Goal: Information Seeking & Learning: Compare options

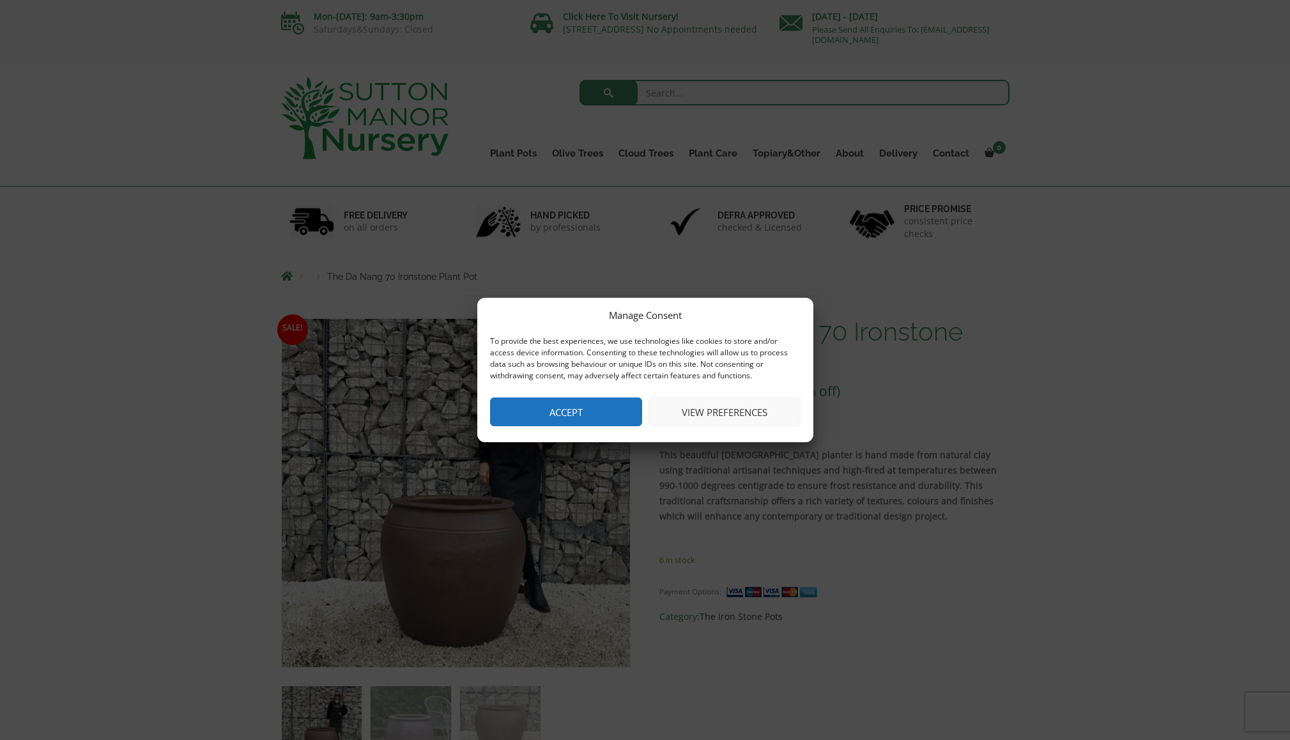
click at [582, 410] on button "Accept" at bounding box center [566, 412] width 152 height 29
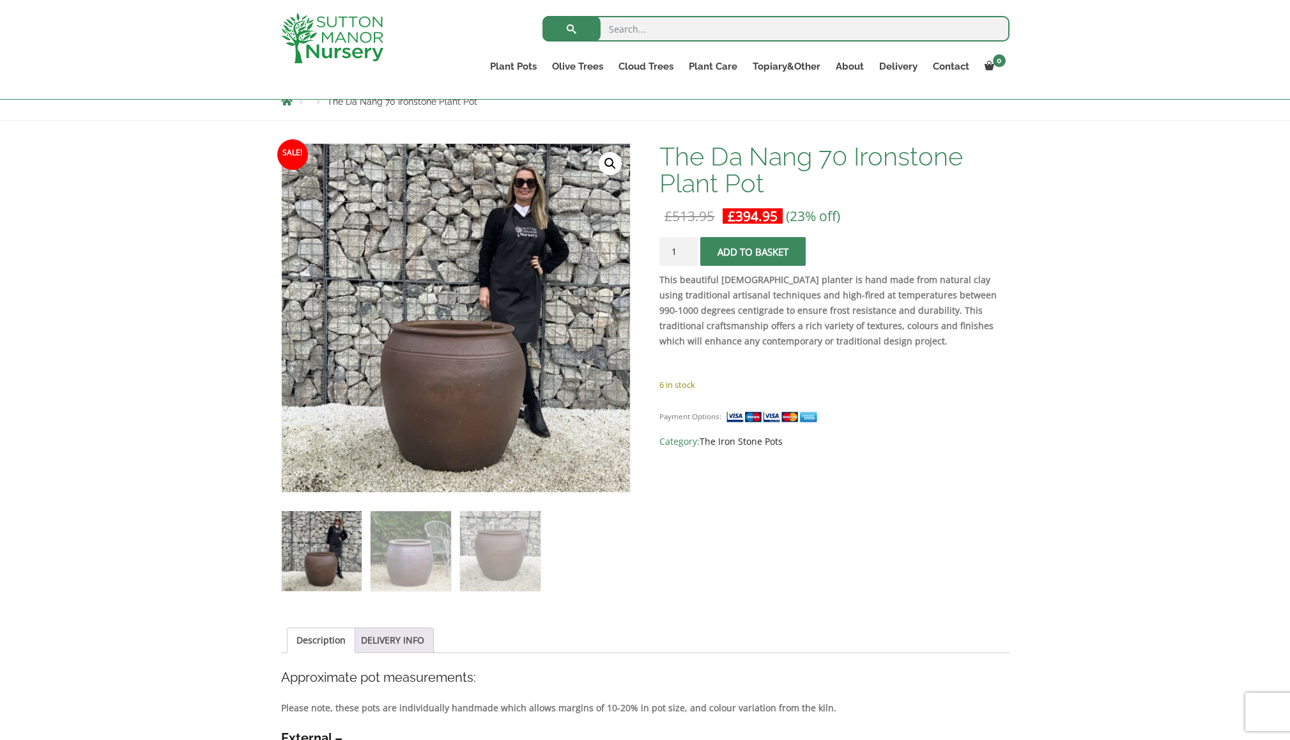
scroll to position [154, 0]
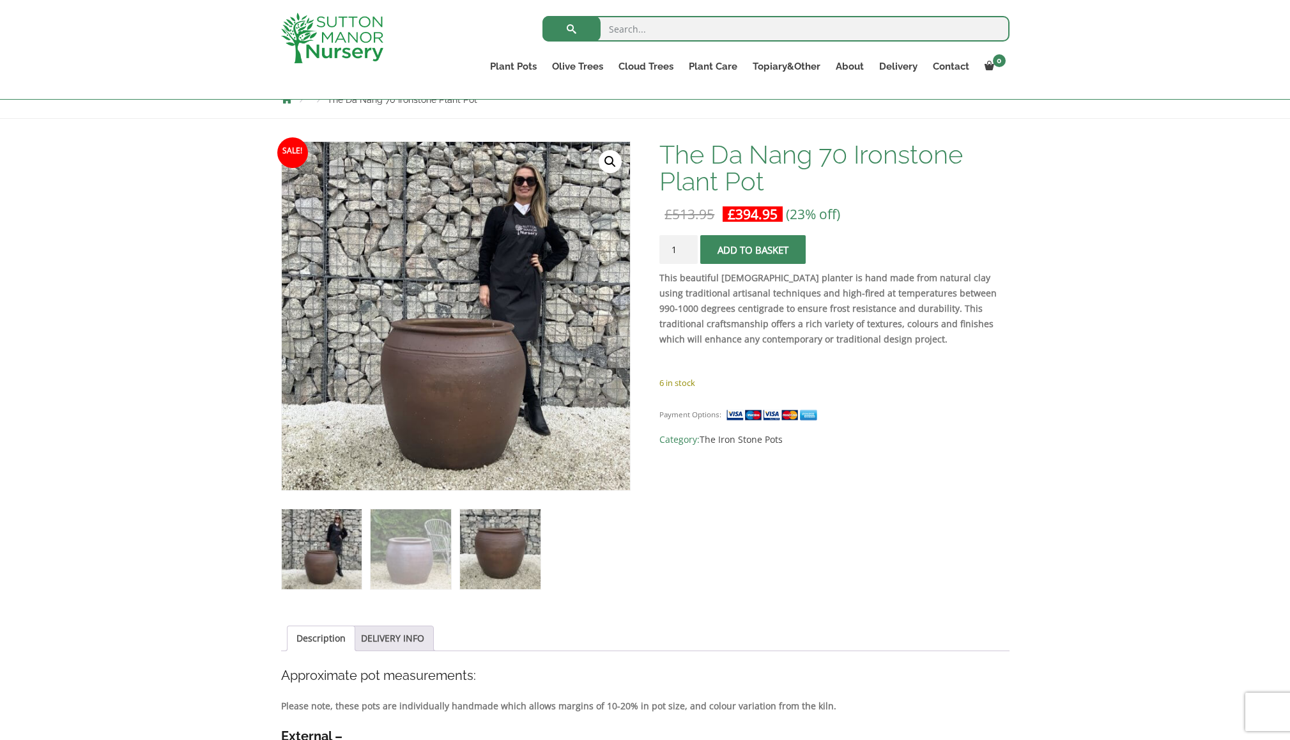
click at [512, 561] on img at bounding box center [500, 549] width 80 height 80
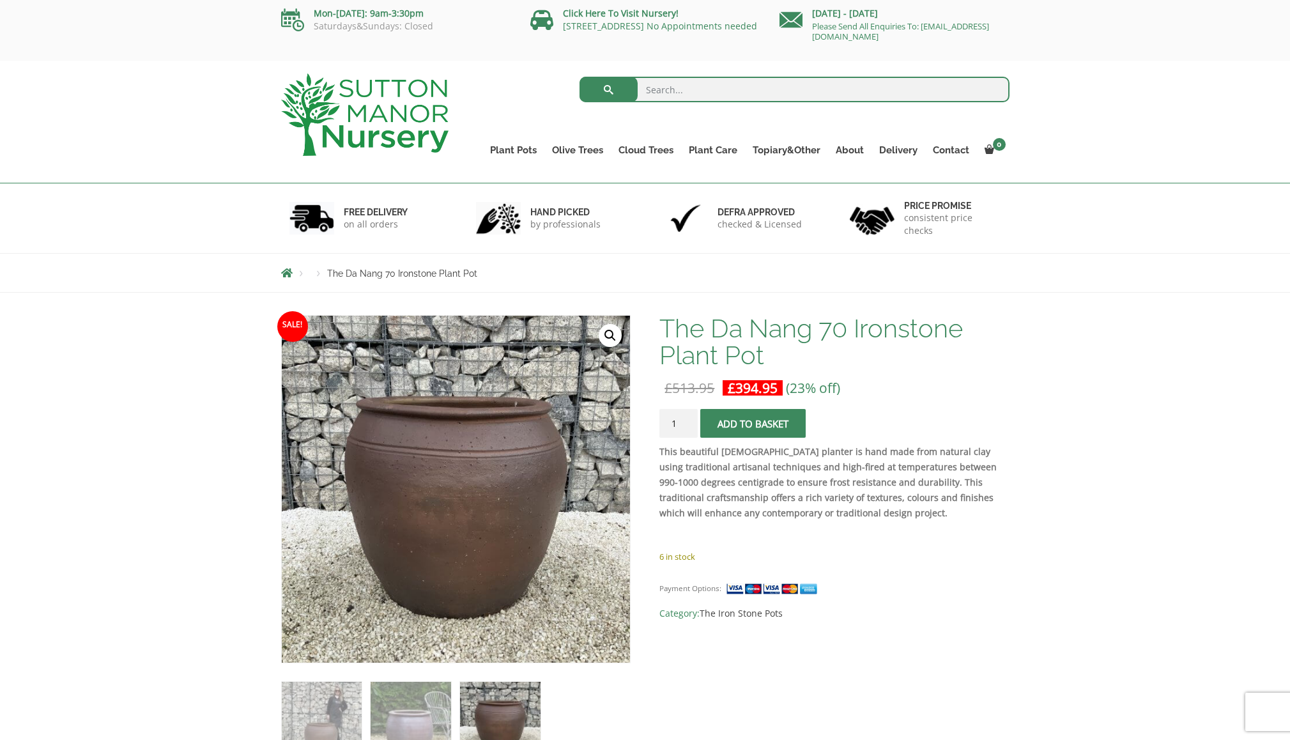
scroll to position [2, 0]
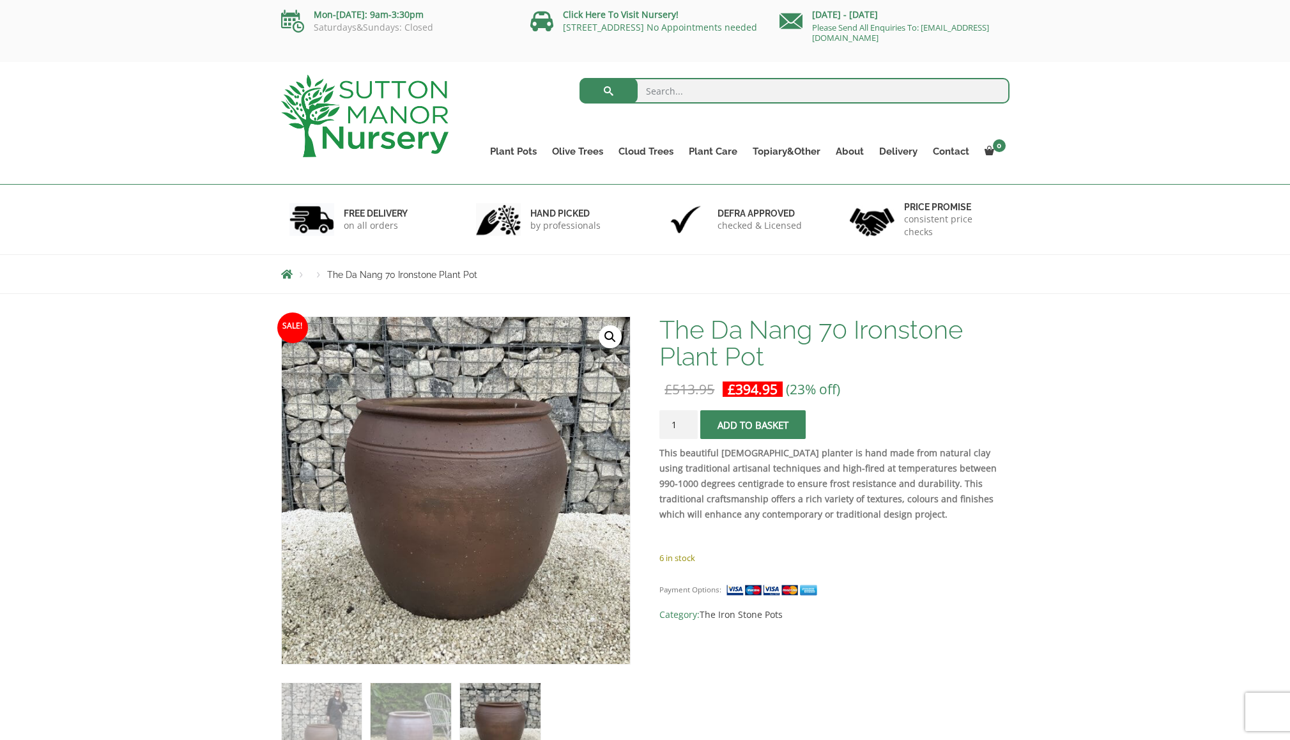
click at [484, 135] on div "Search for: Plant Pots Resin Bonded Pots The Amalfi Pots The Milan Pots The Cap…" at bounding box center [738, 123] width 561 height 122
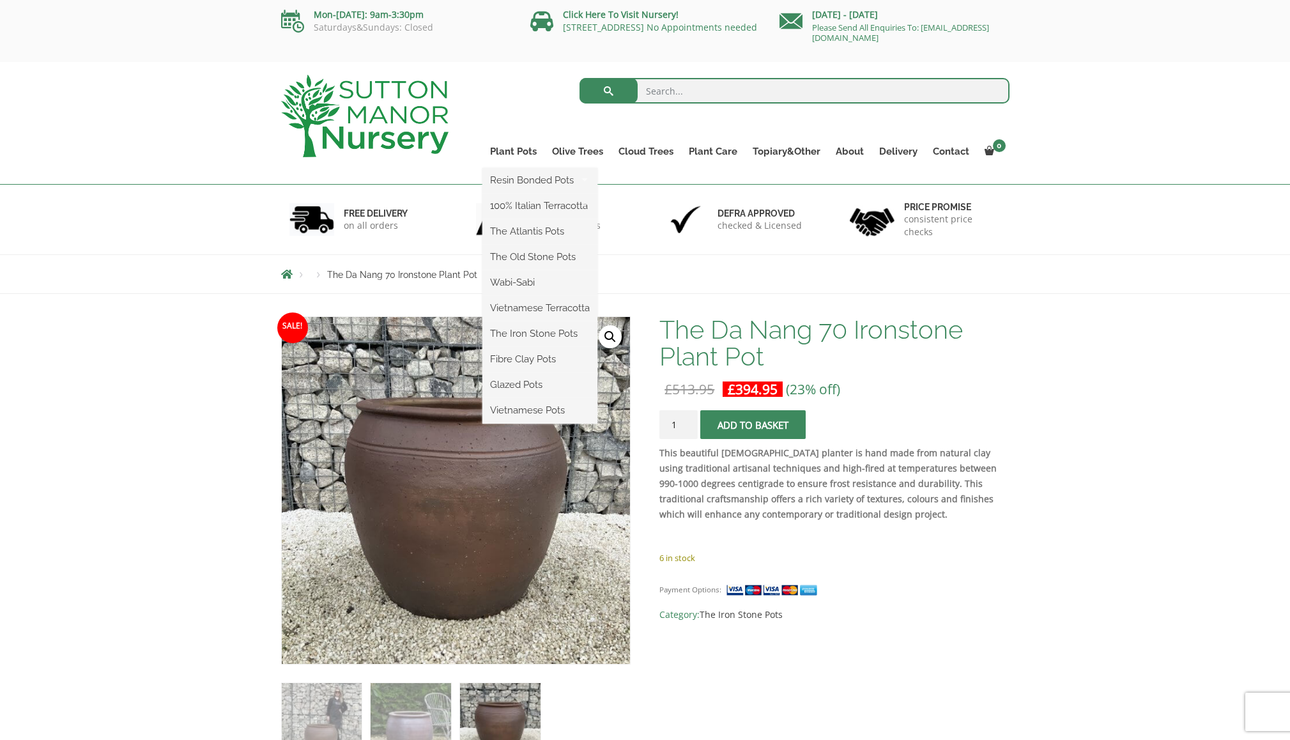
click at [500, 168] on ul "Resin Bonded Pots The Amalfi Pots The Milan Pots The Capri Pots The Brunello Po…" at bounding box center [540, 296] width 115 height 256
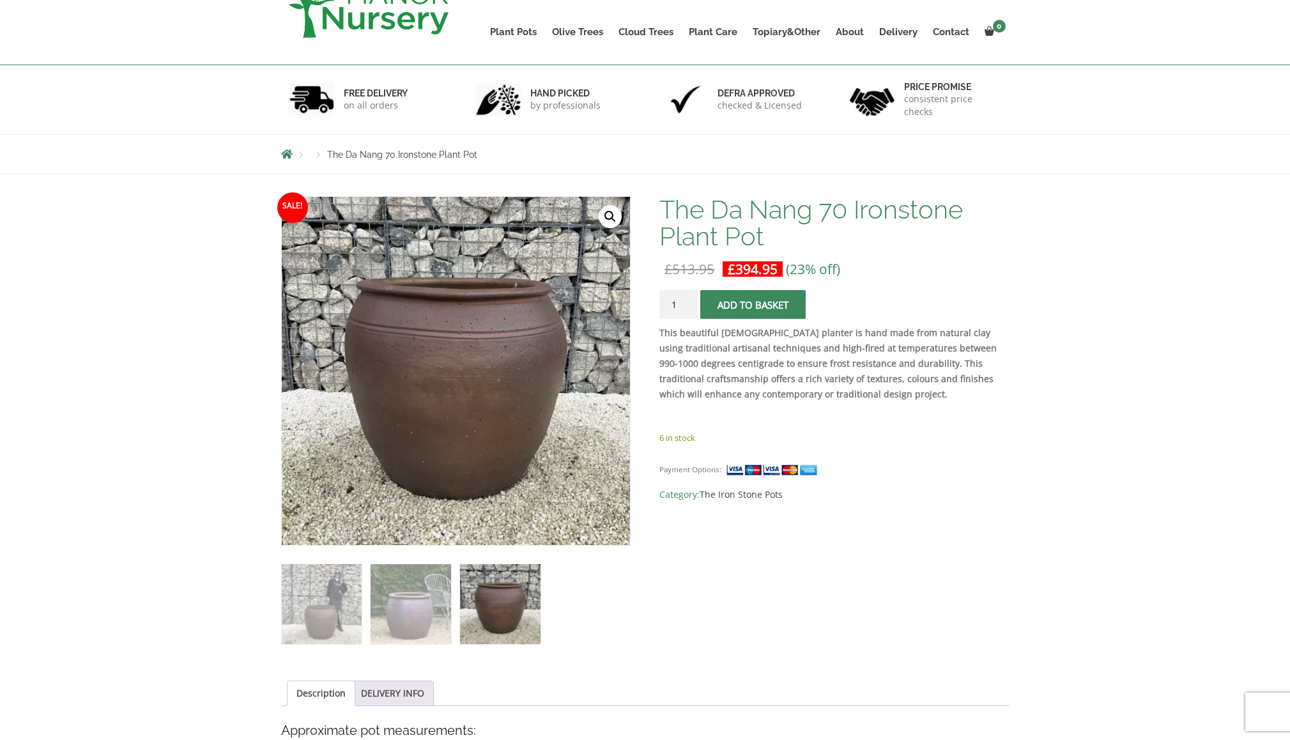
scroll to position [0, 0]
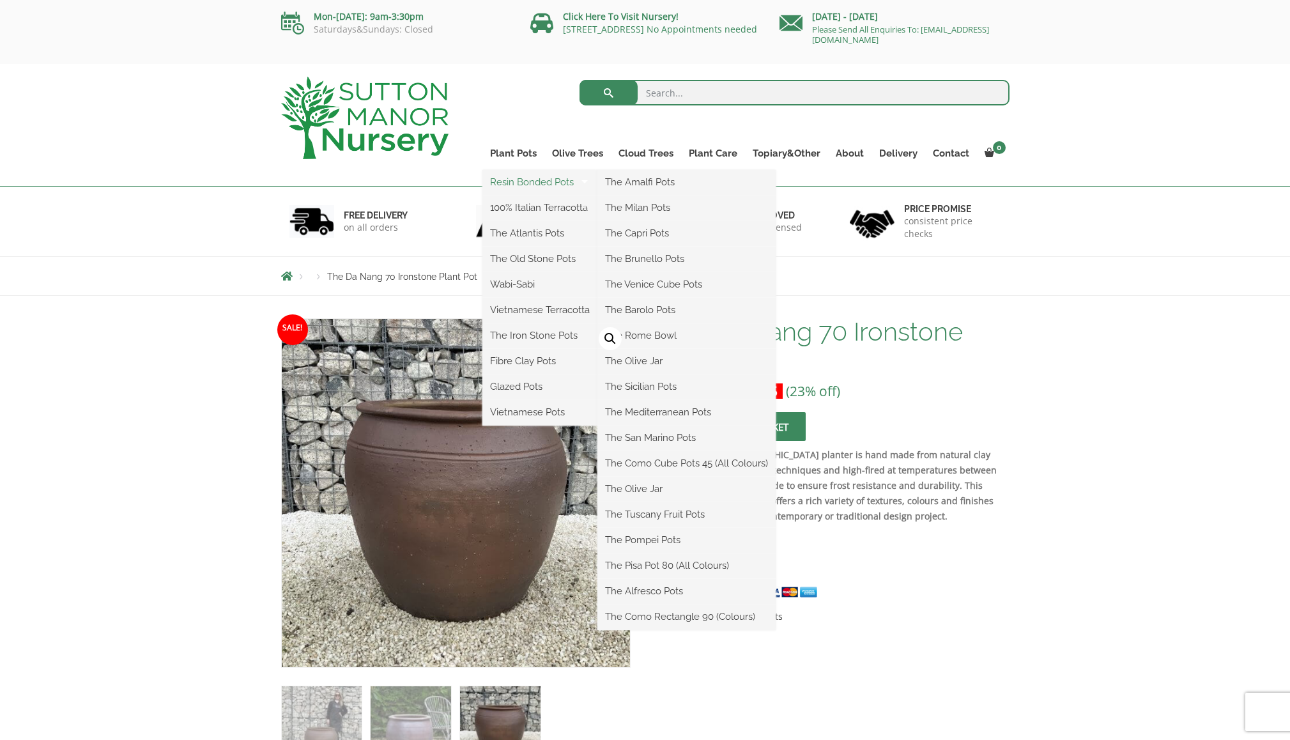
click at [541, 181] on link "Resin Bonded Pots" at bounding box center [540, 182] width 115 height 19
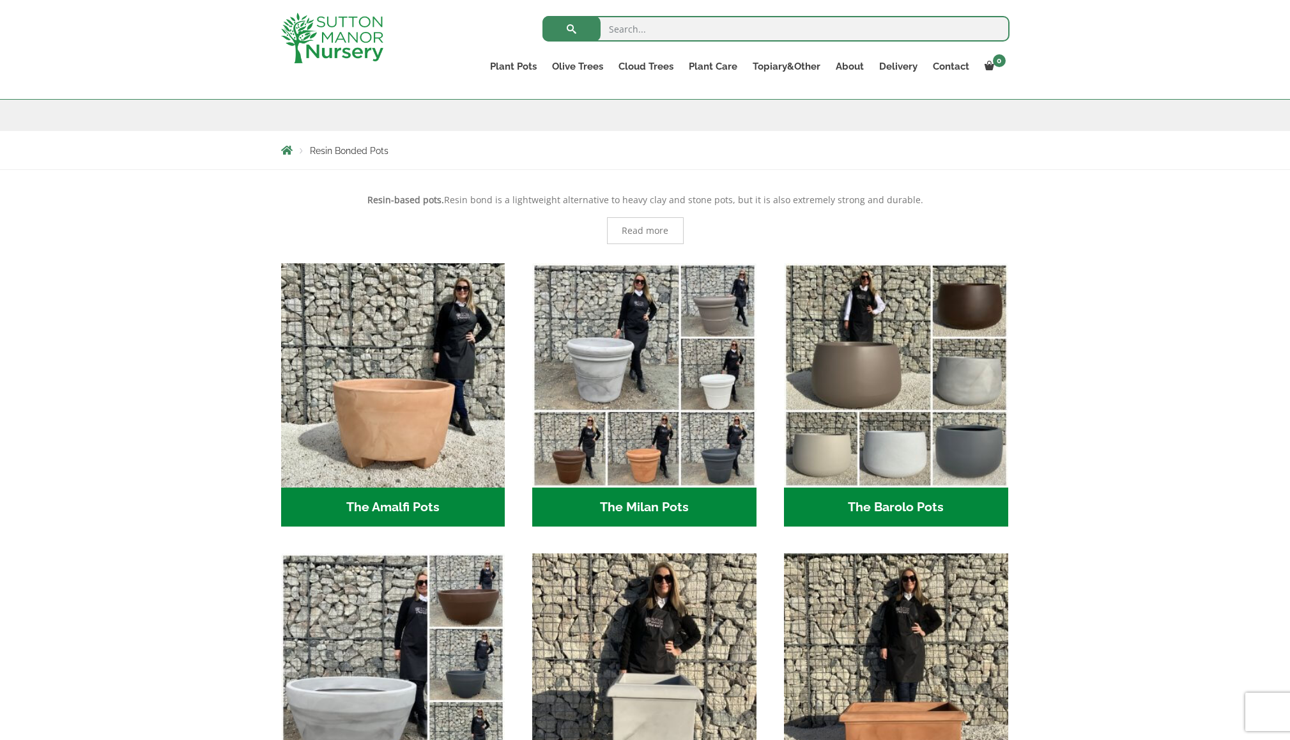
scroll to position [173, 0]
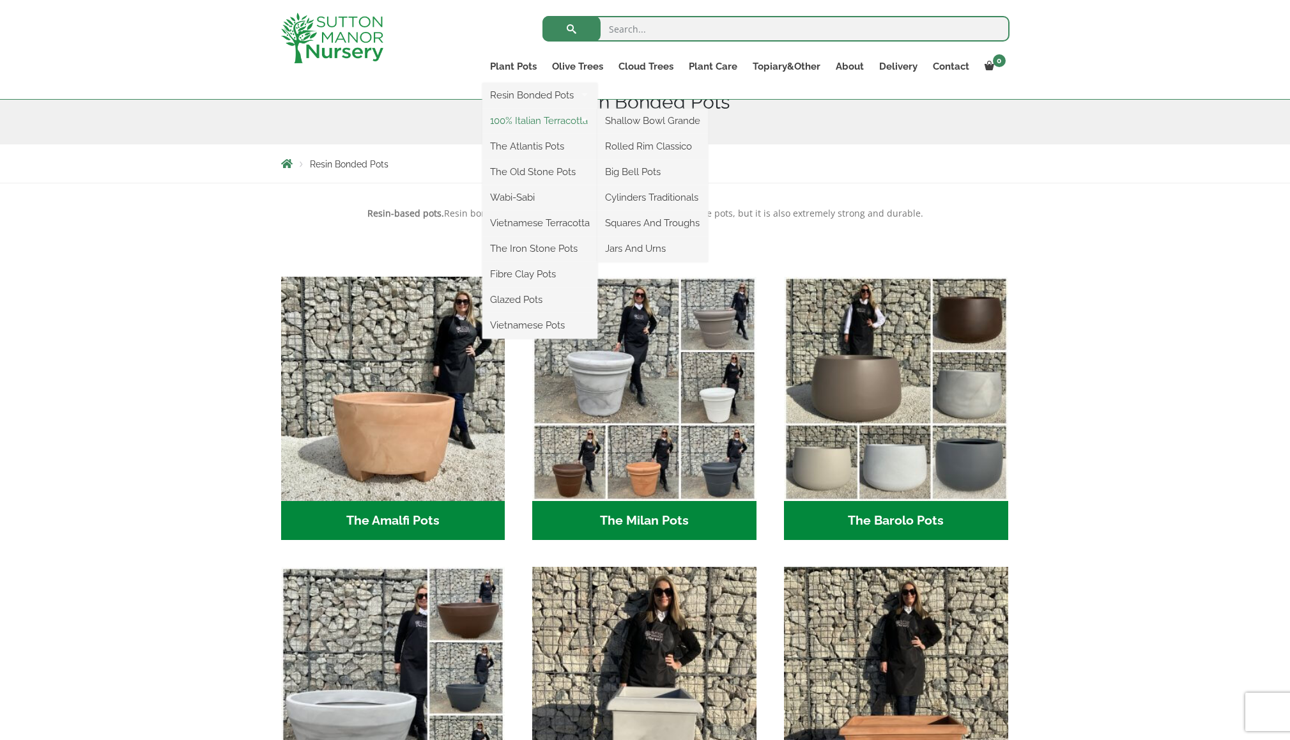
click at [539, 120] on link "100% Italian Terracotta" at bounding box center [540, 120] width 115 height 19
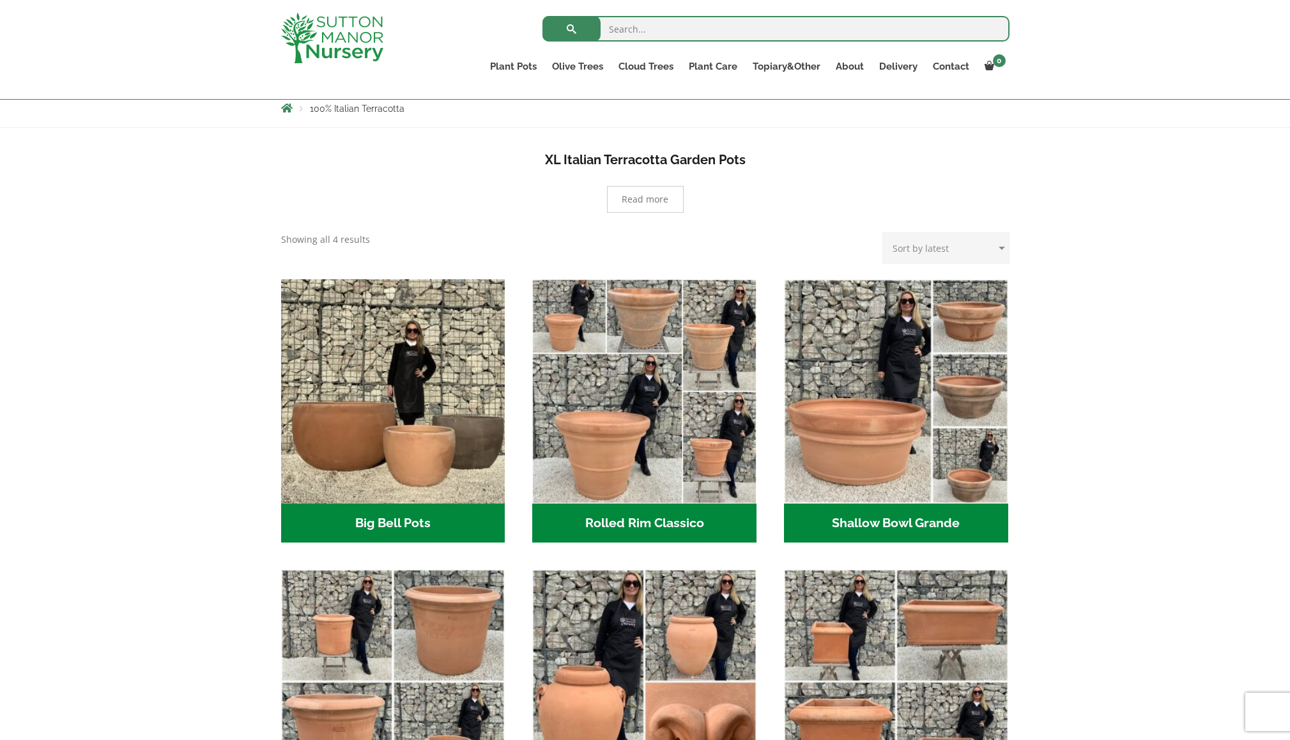
scroll to position [225, 0]
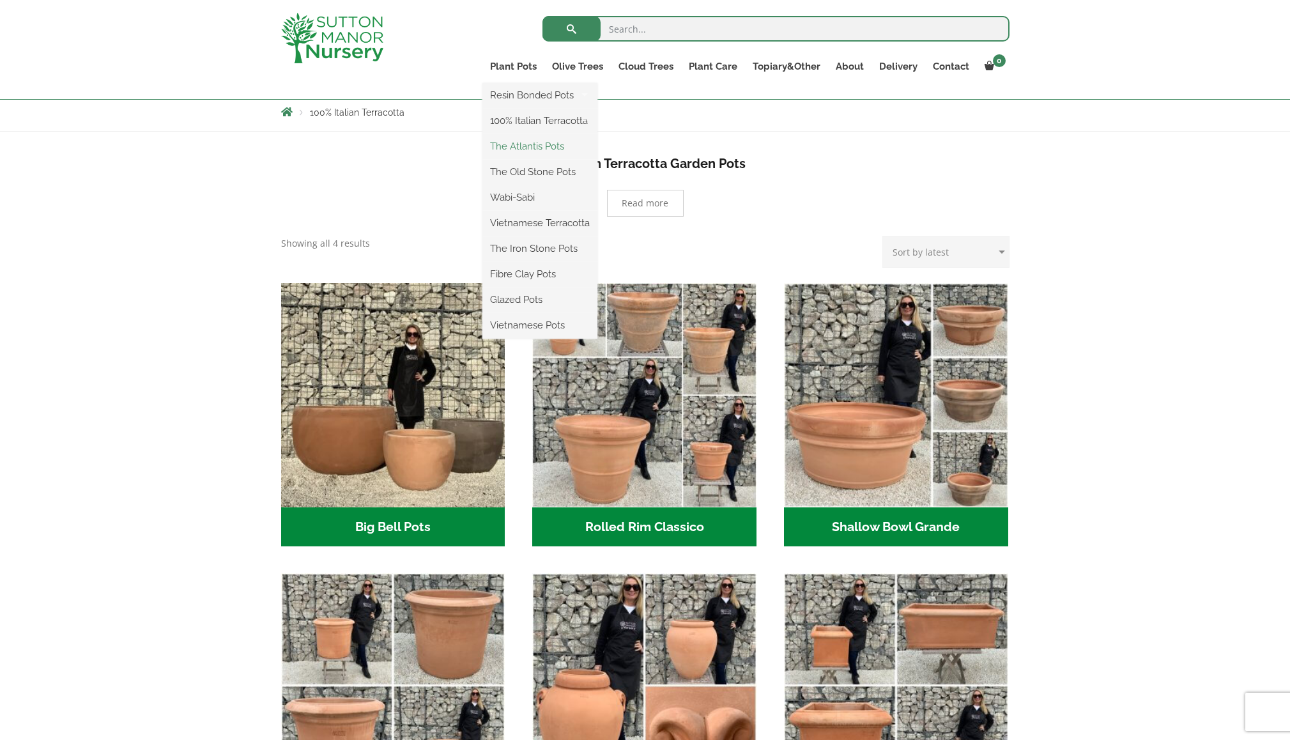
click at [534, 146] on link "The Atlantis Pots" at bounding box center [540, 146] width 115 height 19
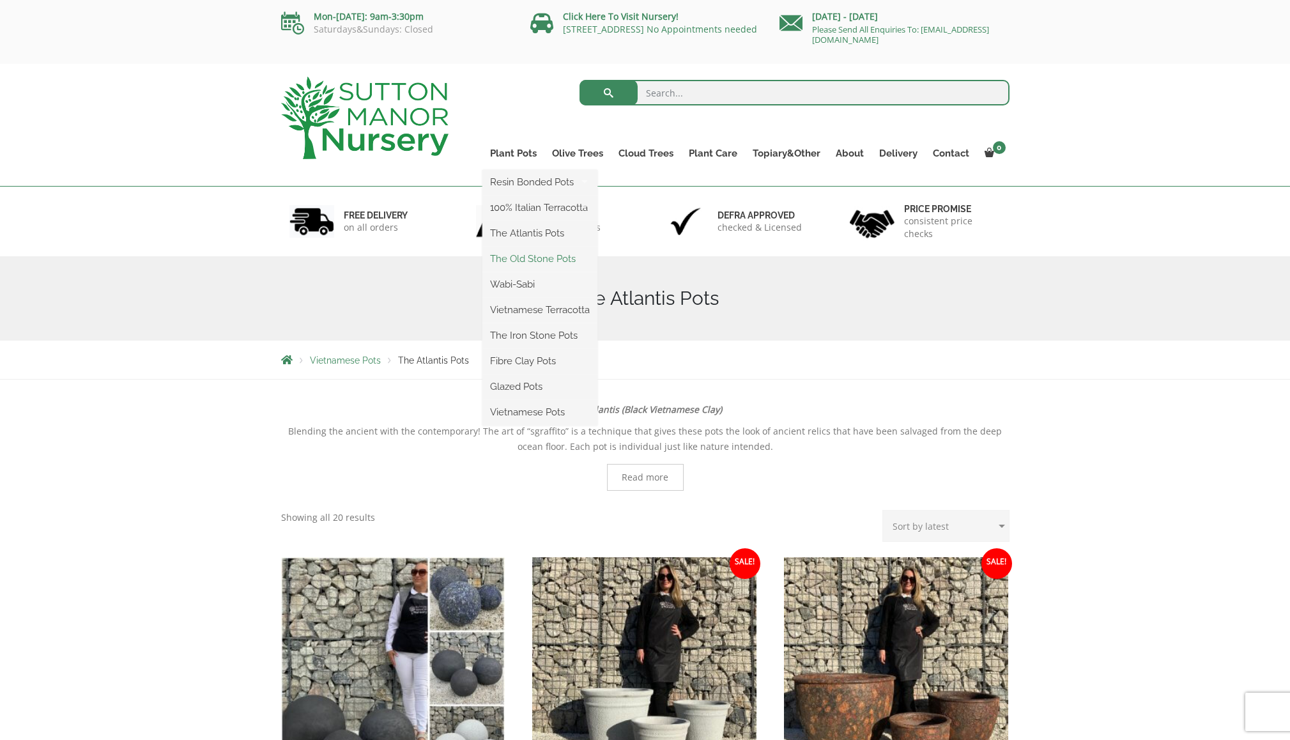
click at [523, 261] on link "The Old Stone Pots" at bounding box center [540, 258] width 115 height 19
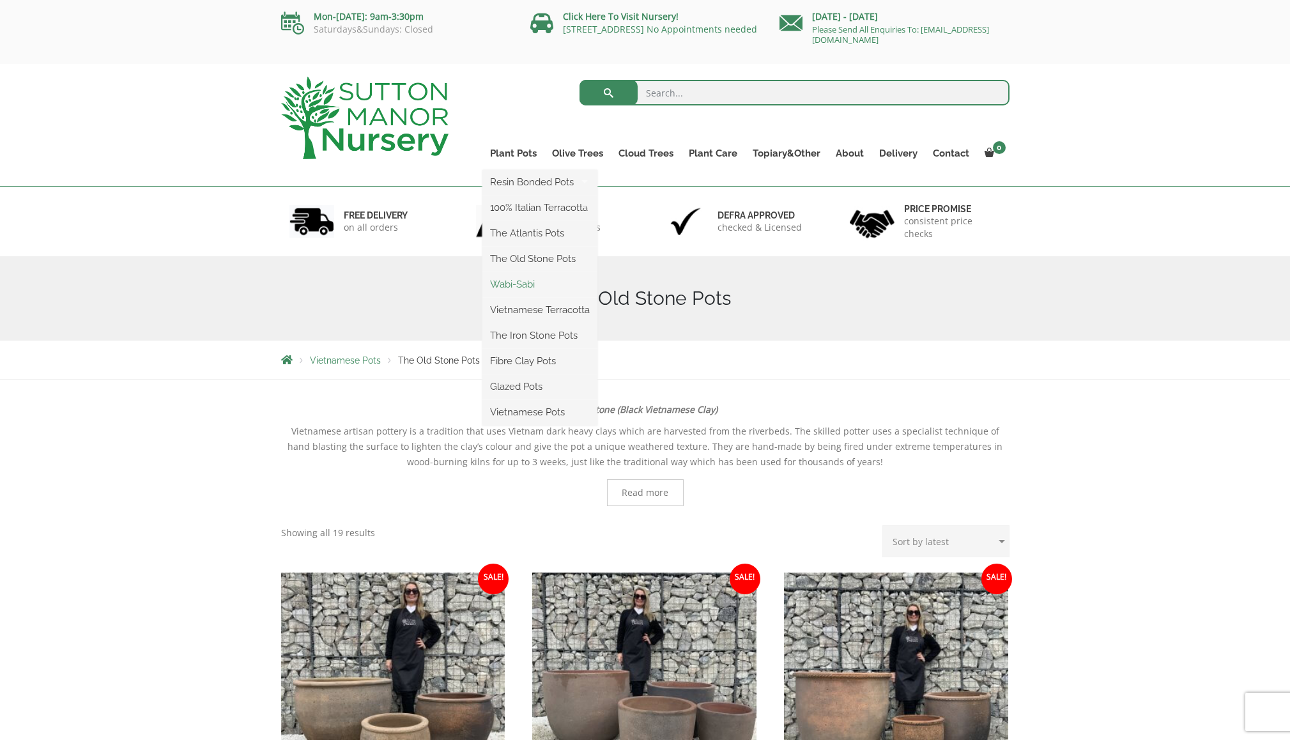
click at [526, 286] on link "Wabi-Sabi" at bounding box center [540, 284] width 115 height 19
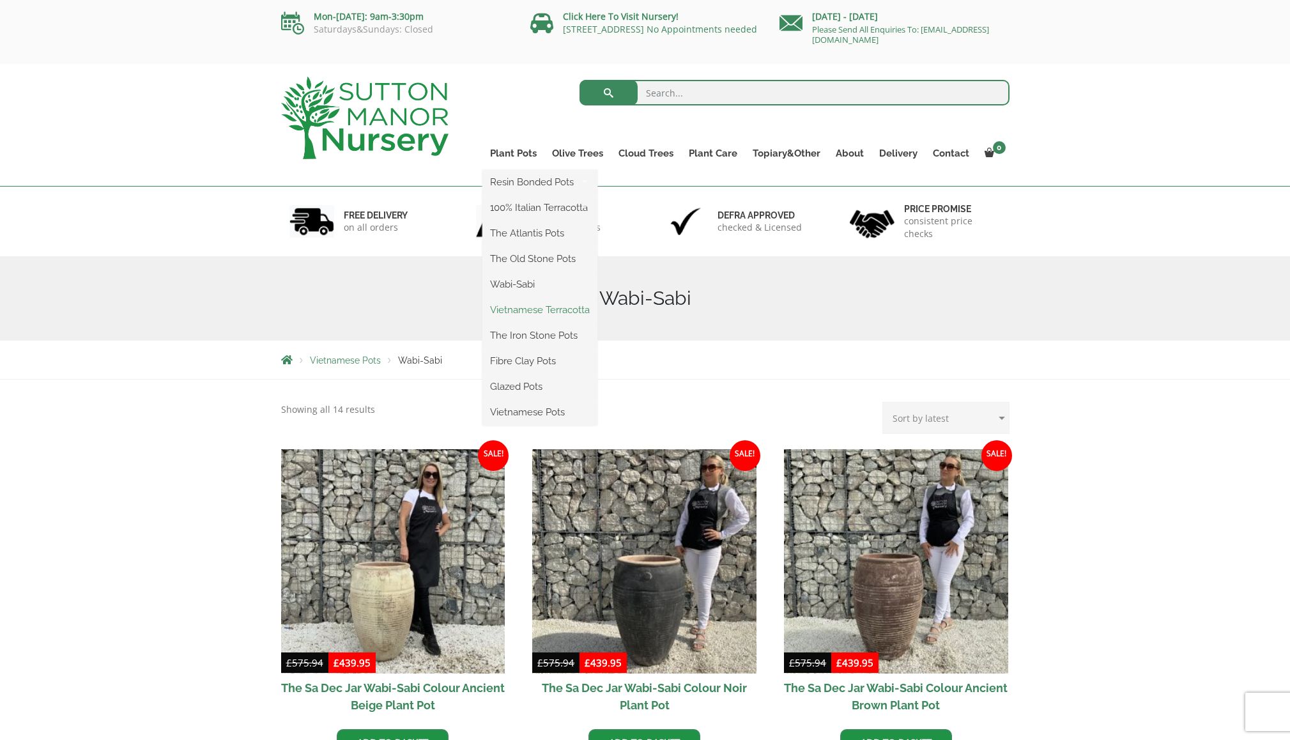
click at [532, 309] on link "Vietnamese Terracotta" at bounding box center [540, 309] width 115 height 19
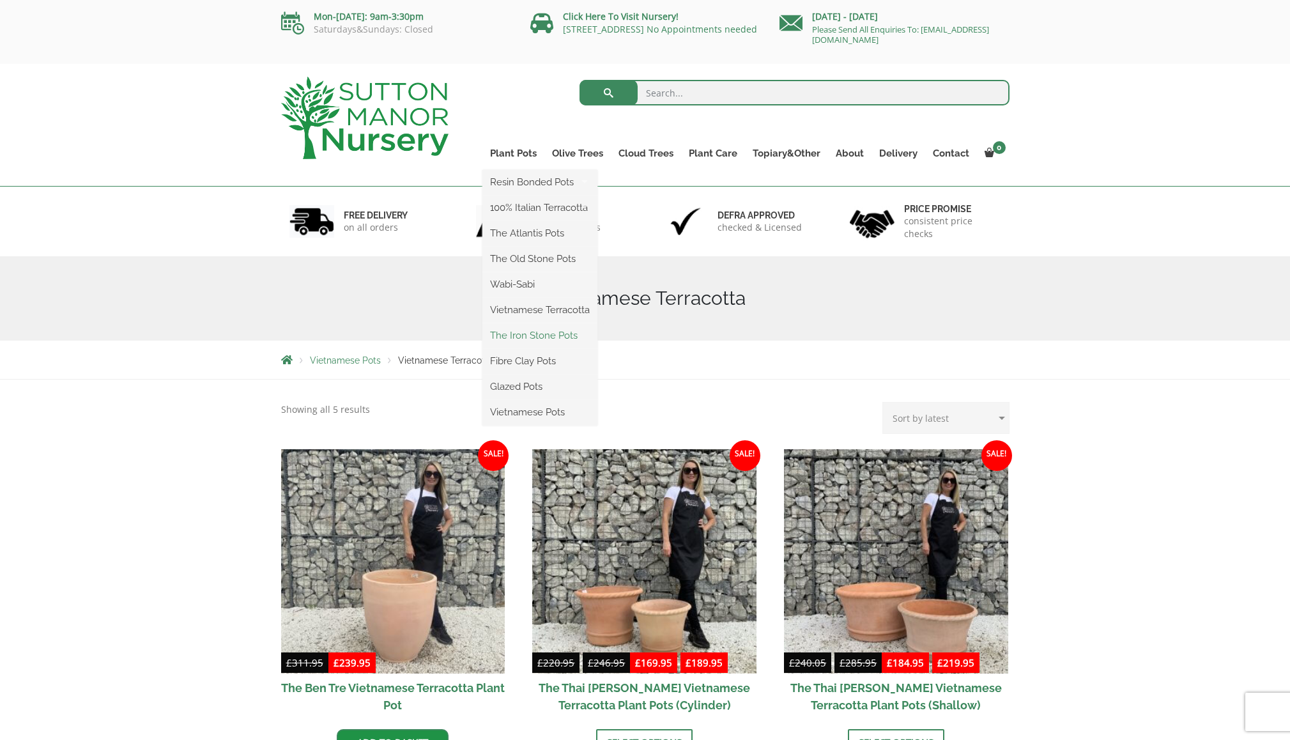
click at [544, 334] on link "The Iron Stone Pots" at bounding box center [540, 335] width 115 height 19
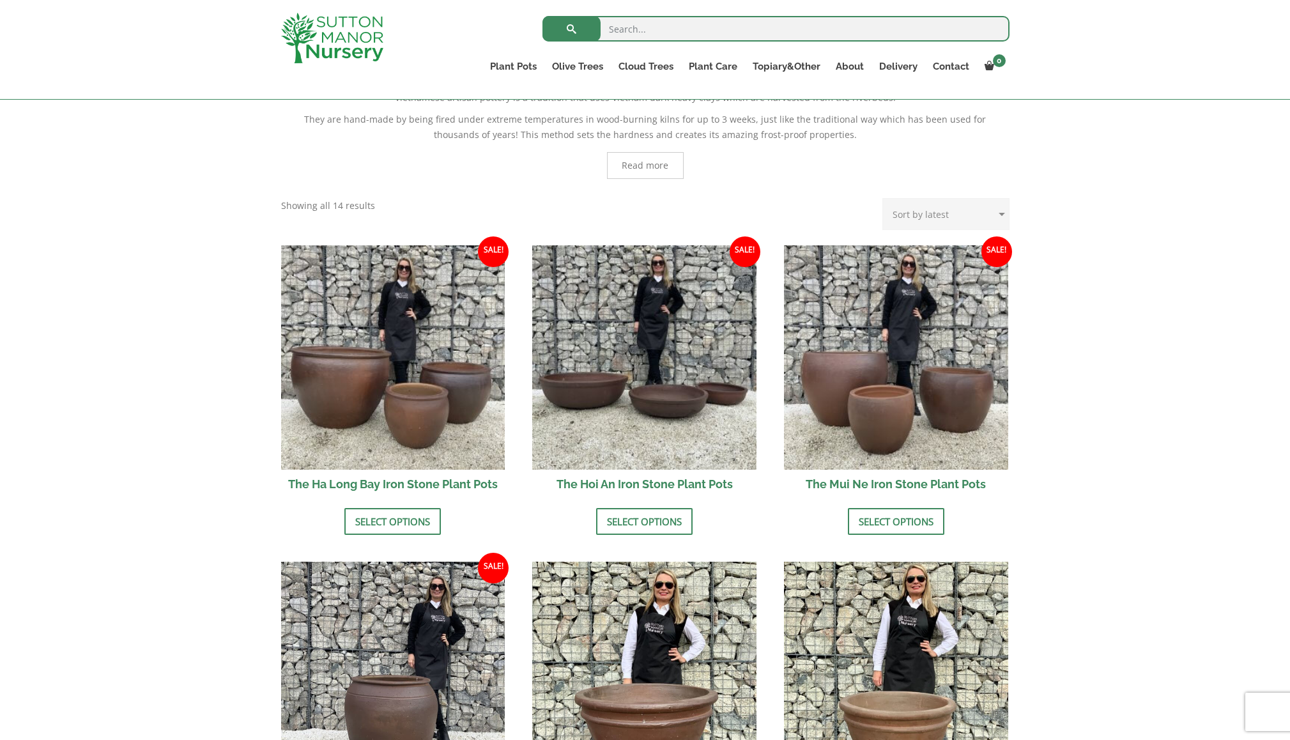
scroll to position [309, 0]
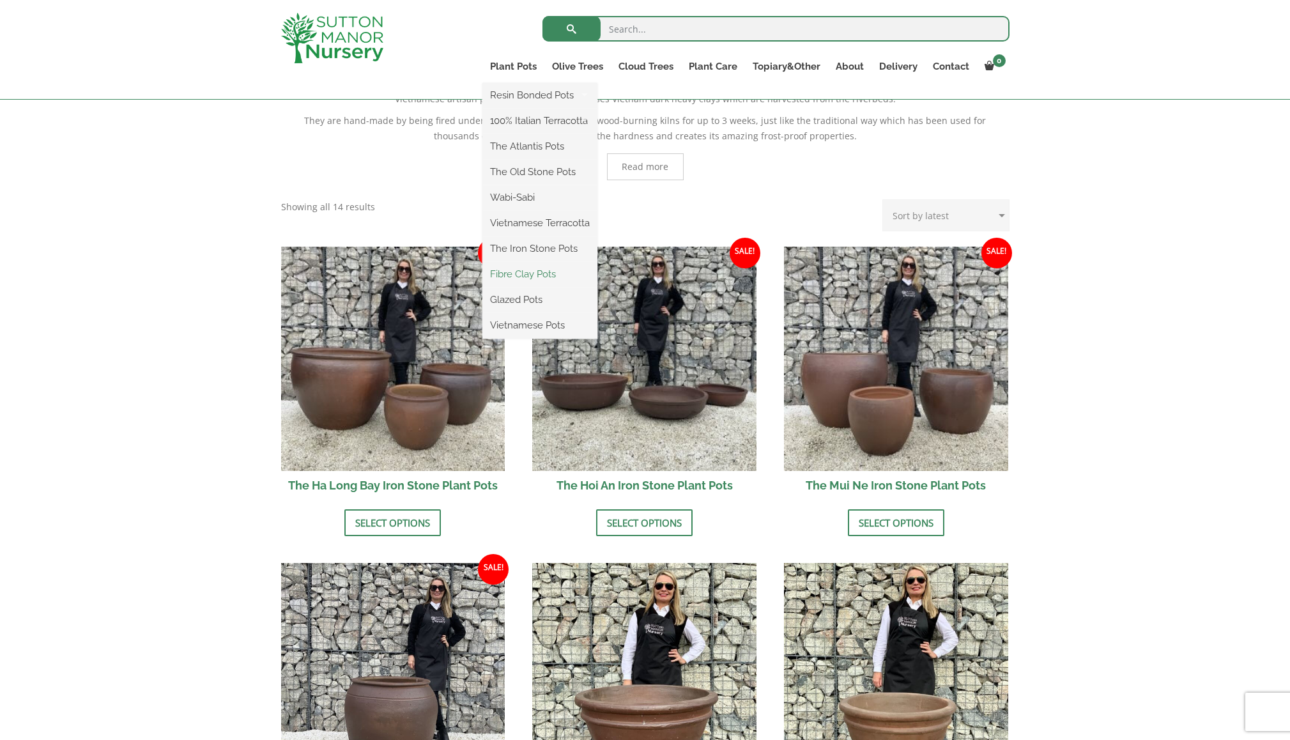
click at [525, 274] on link "Fibre Clay Pots" at bounding box center [540, 274] width 115 height 19
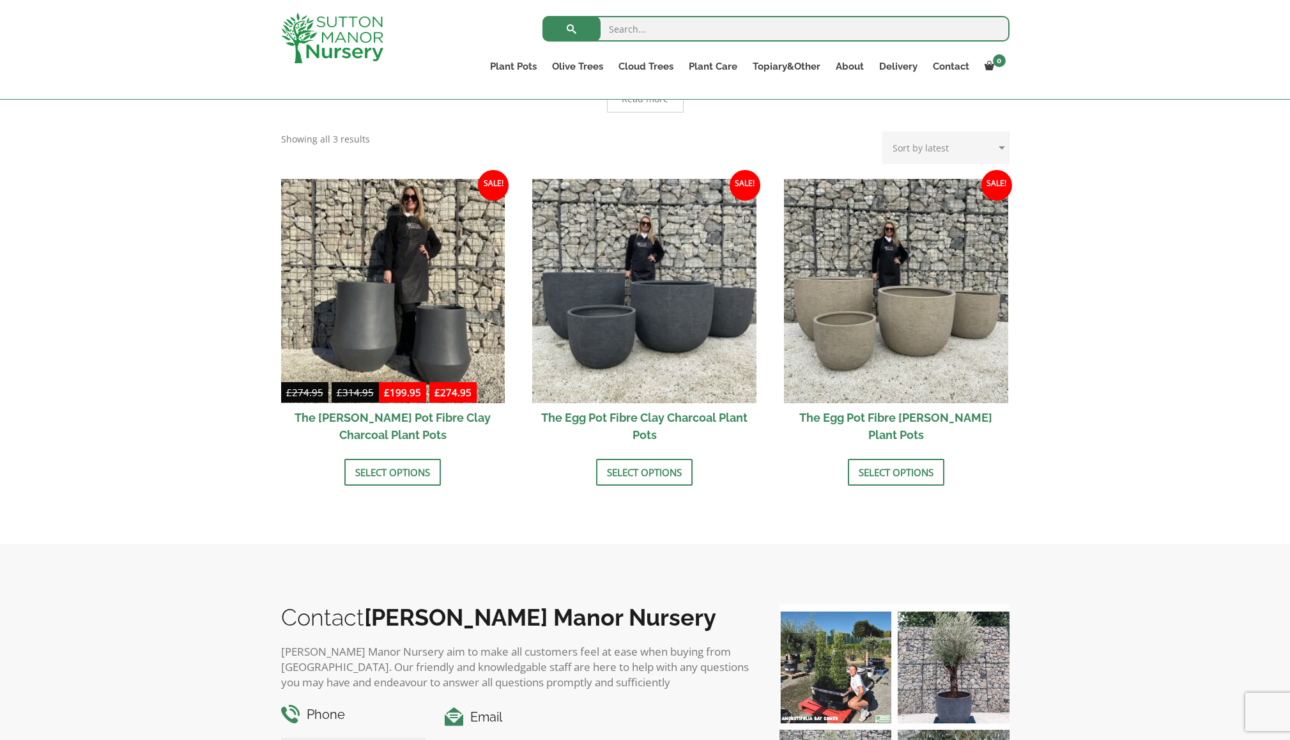
scroll to position [333, 0]
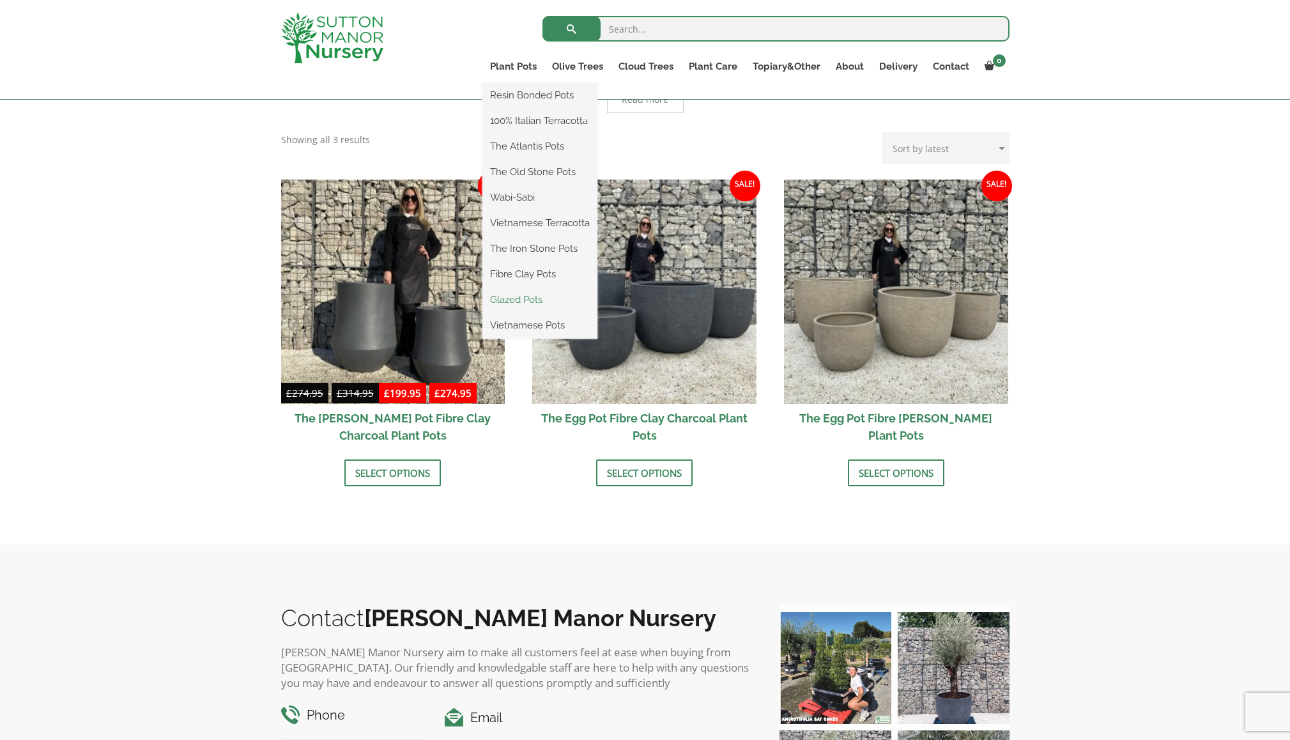
click at [529, 300] on link "Glazed Pots" at bounding box center [540, 299] width 115 height 19
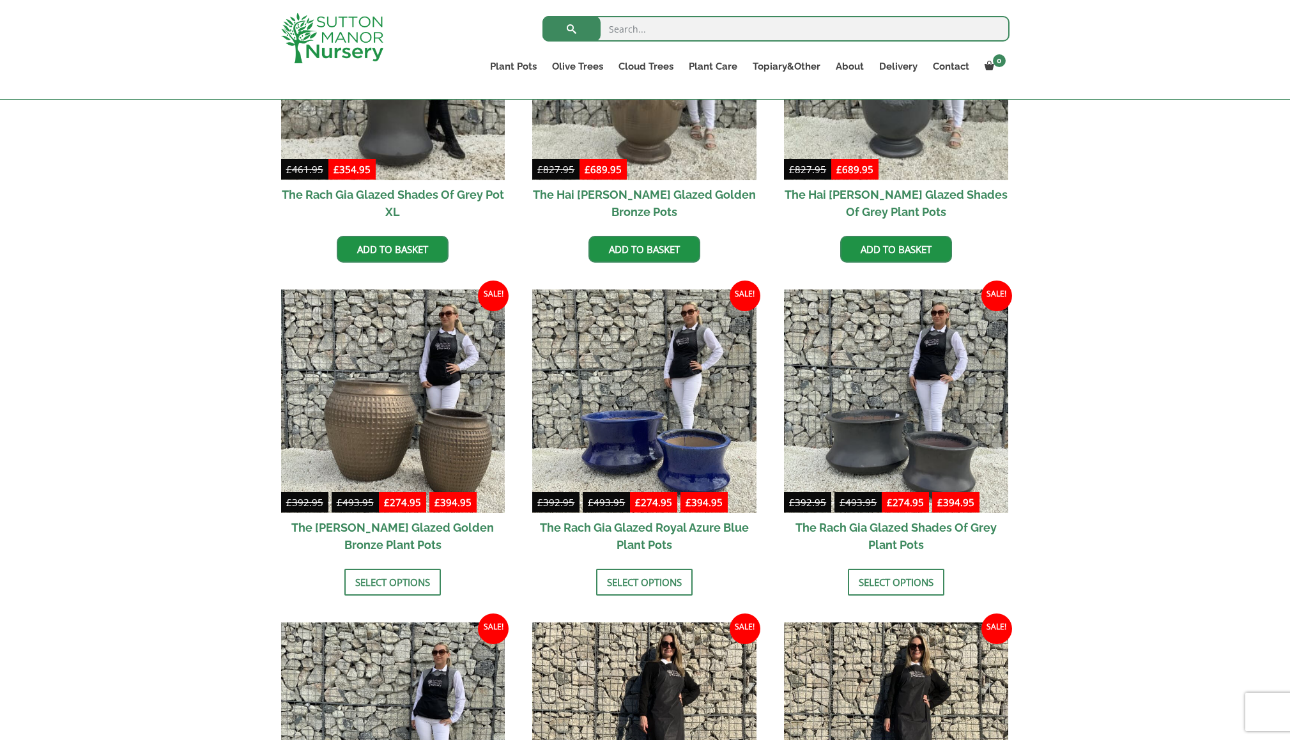
scroll to position [150, 0]
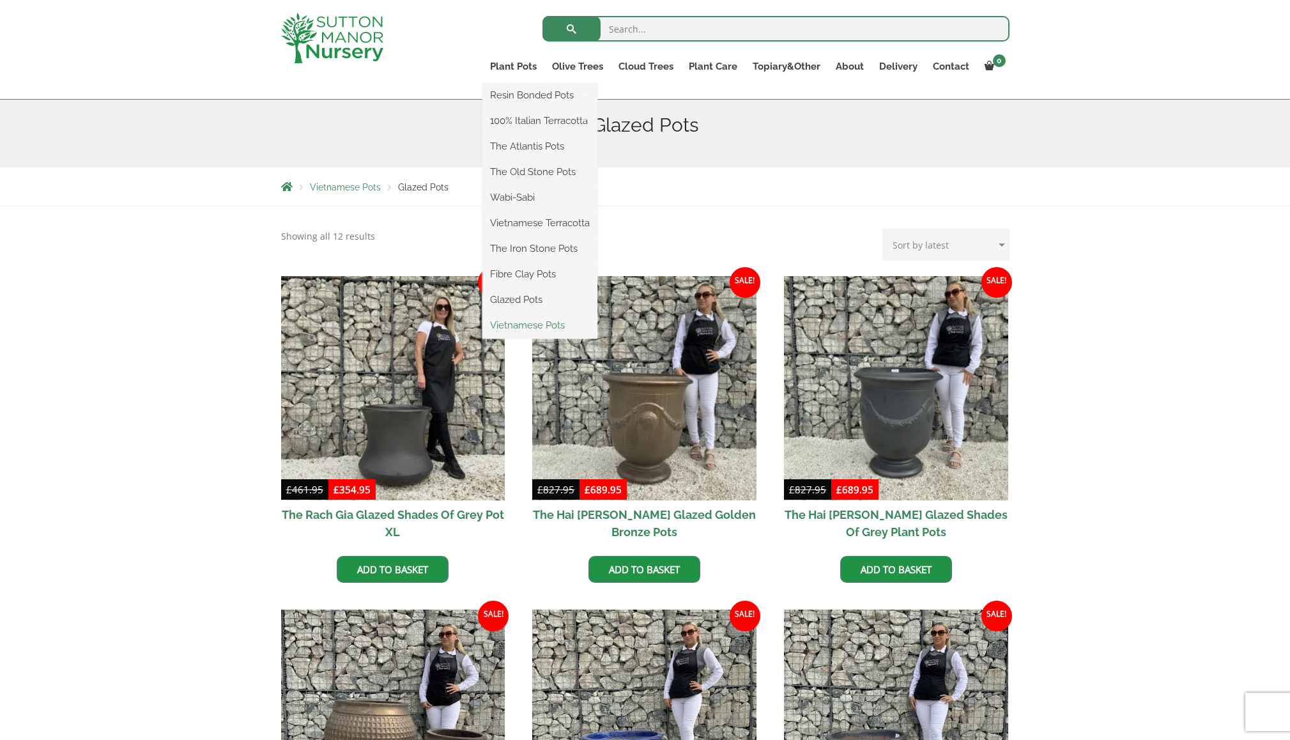
click at [551, 323] on link "Vietnamese Pots" at bounding box center [540, 325] width 115 height 19
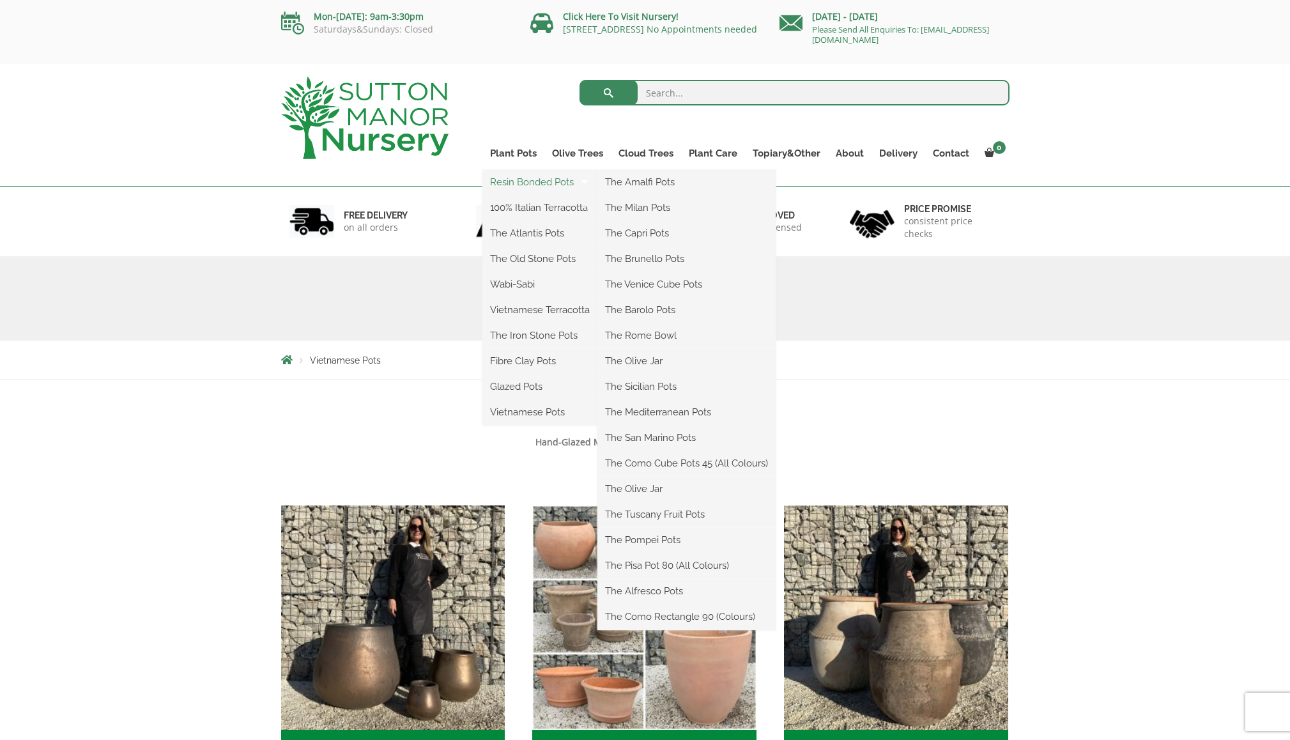
click at [530, 182] on link "Resin Bonded Pots" at bounding box center [540, 182] width 115 height 19
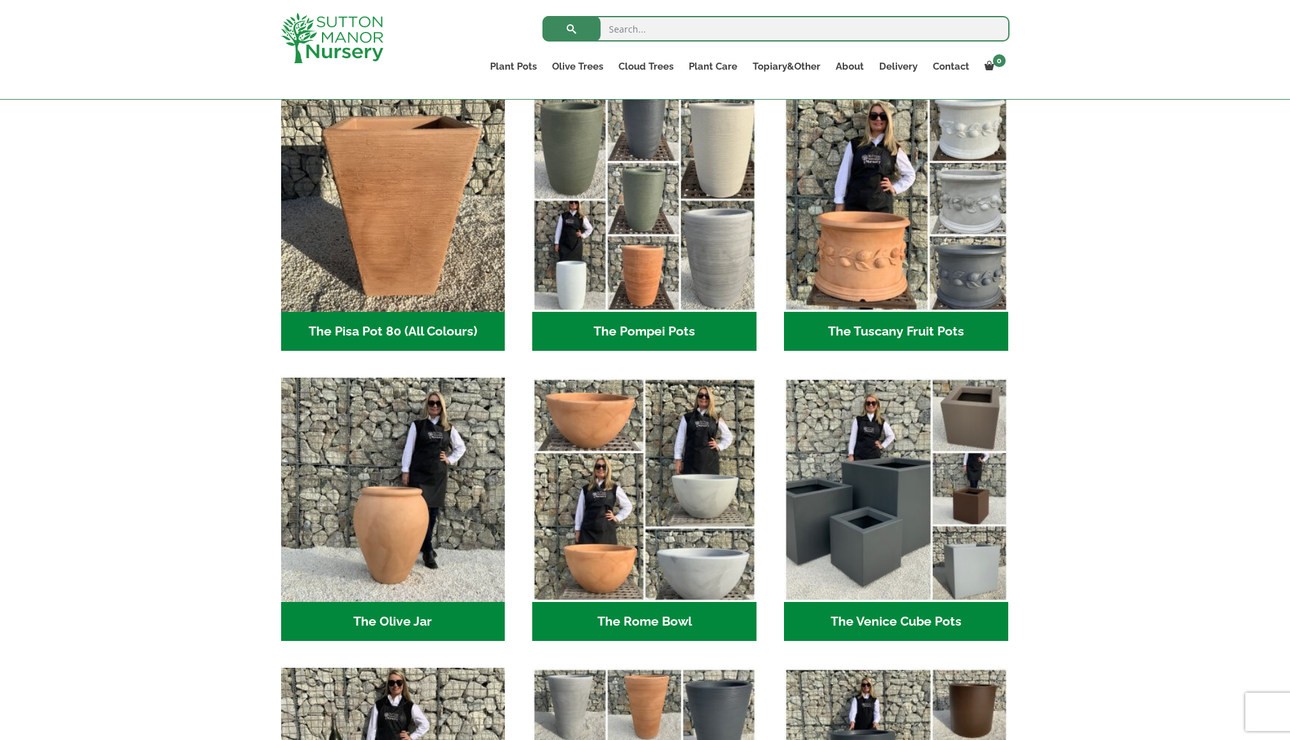
scroll to position [944, 0]
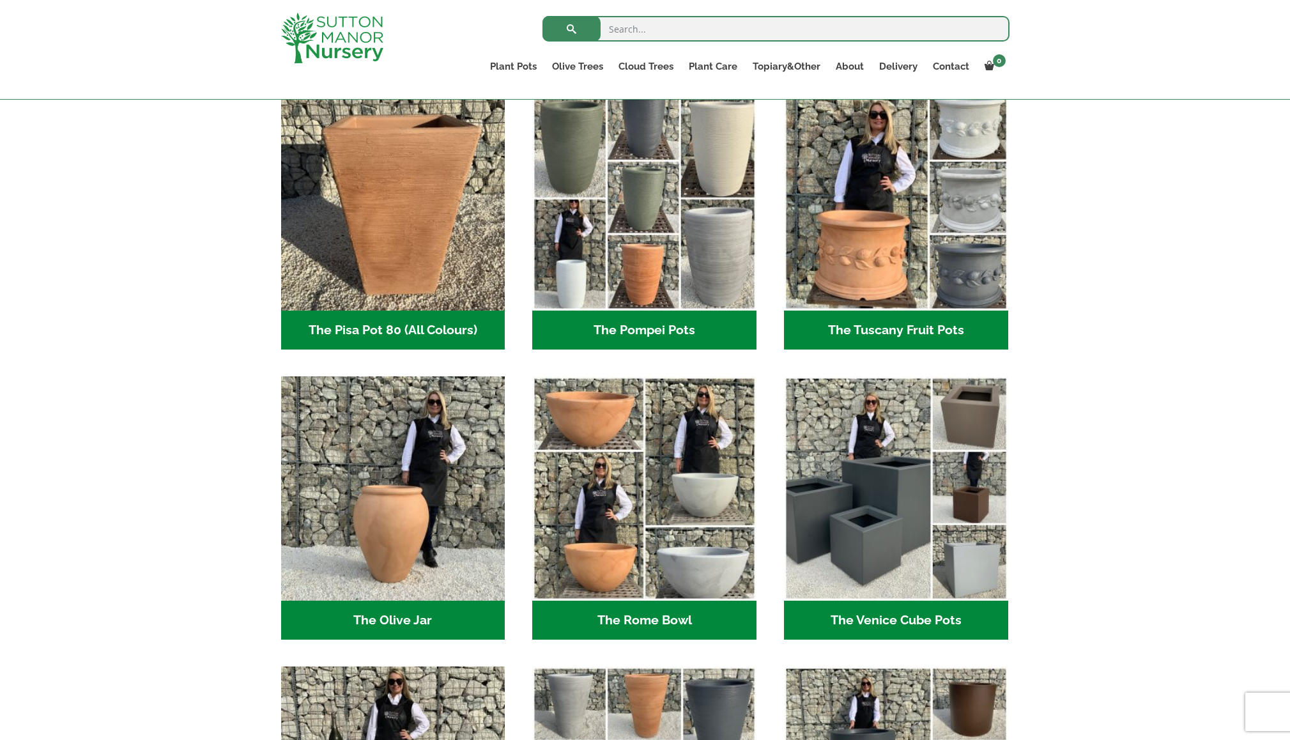
click at [891, 624] on h2 "The Venice Cube Pots (12)" at bounding box center [896, 621] width 224 height 40
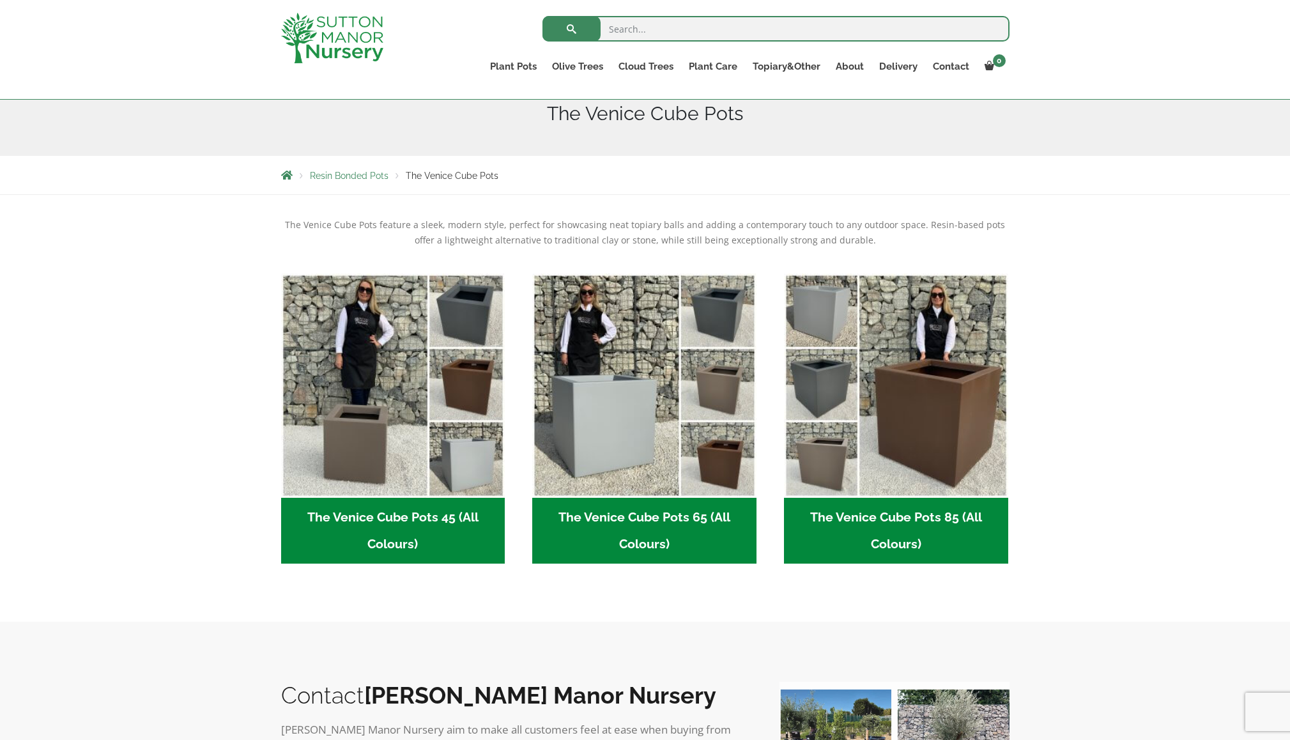
scroll to position [289, 0]
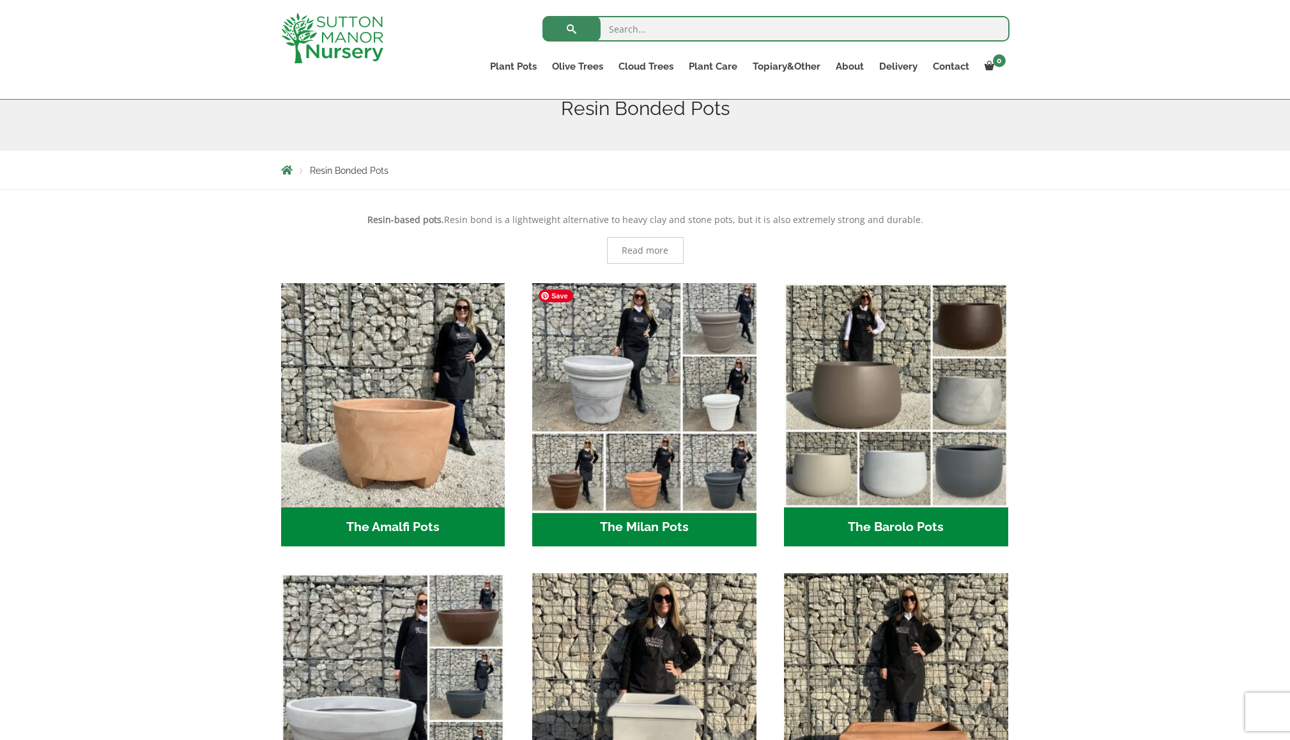
scroll to position [159, 0]
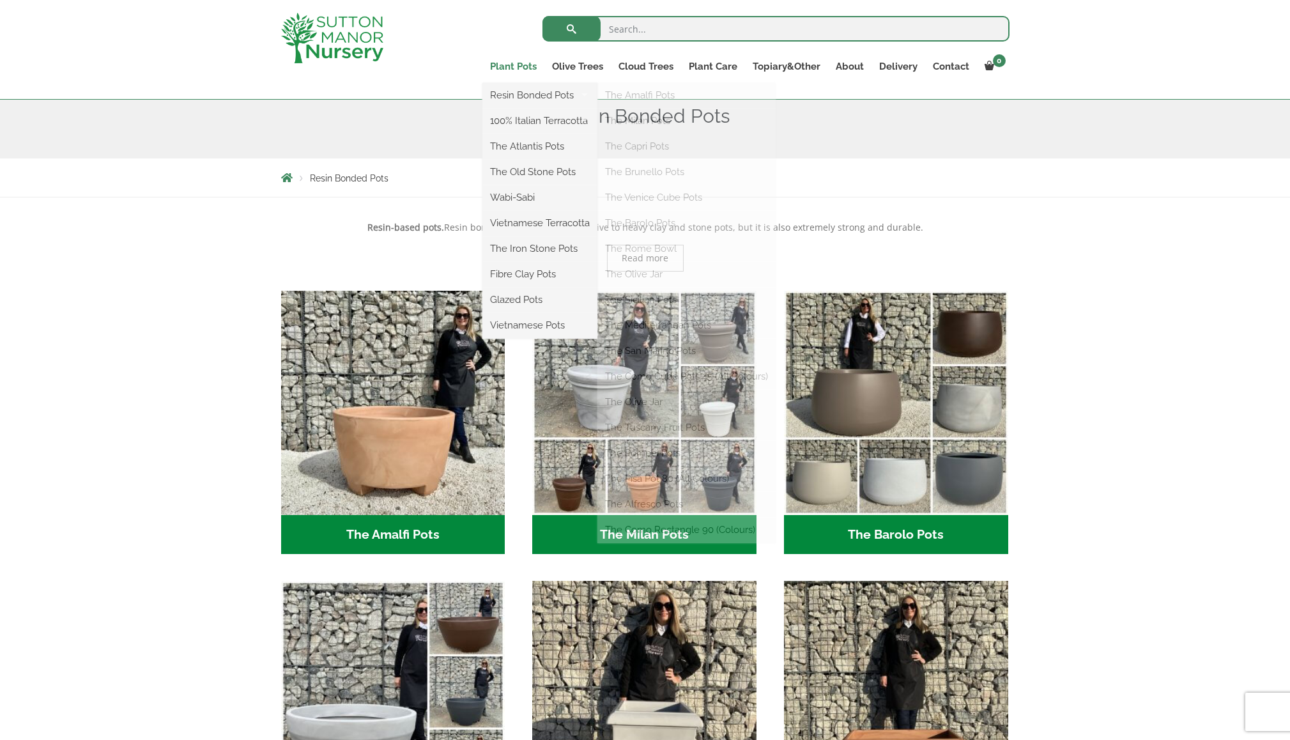
click at [517, 67] on link "Plant Pots" at bounding box center [514, 67] width 62 height 18
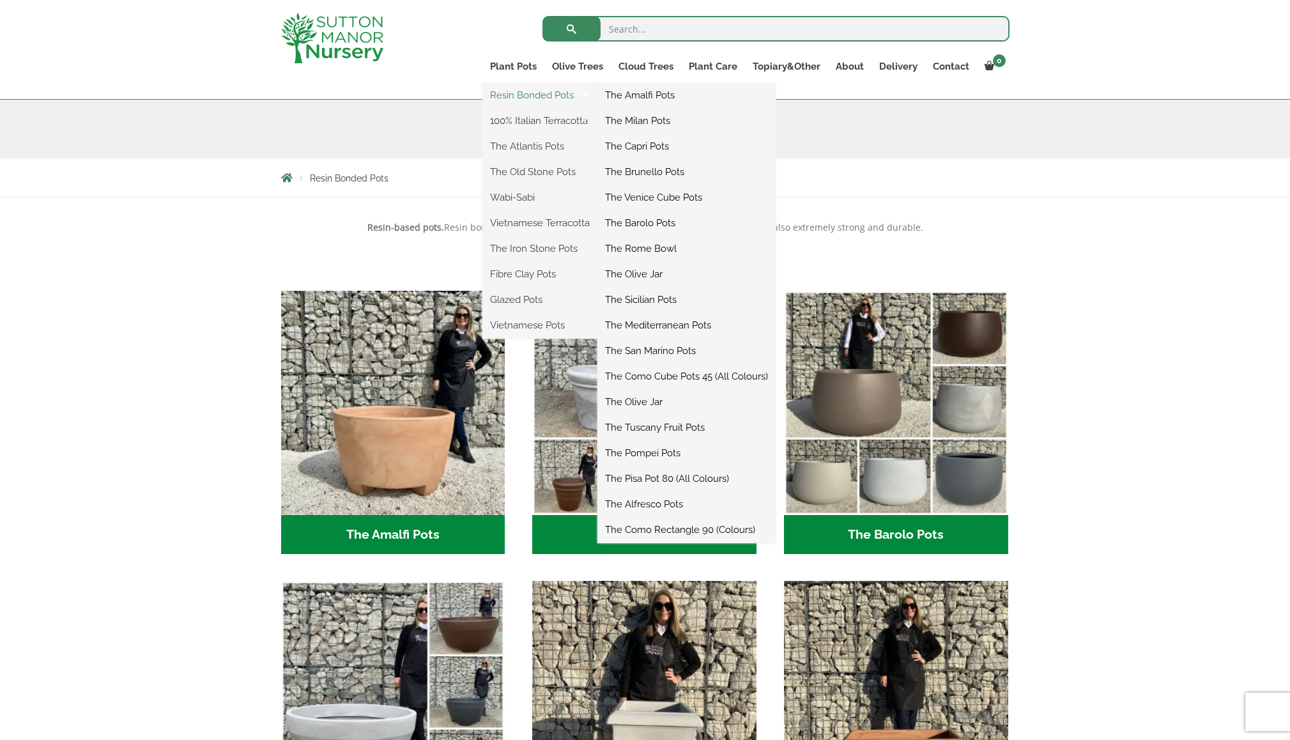
click at [546, 95] on link "Resin Bonded Pots" at bounding box center [540, 95] width 115 height 19
